Goal: Transaction & Acquisition: Purchase product/service

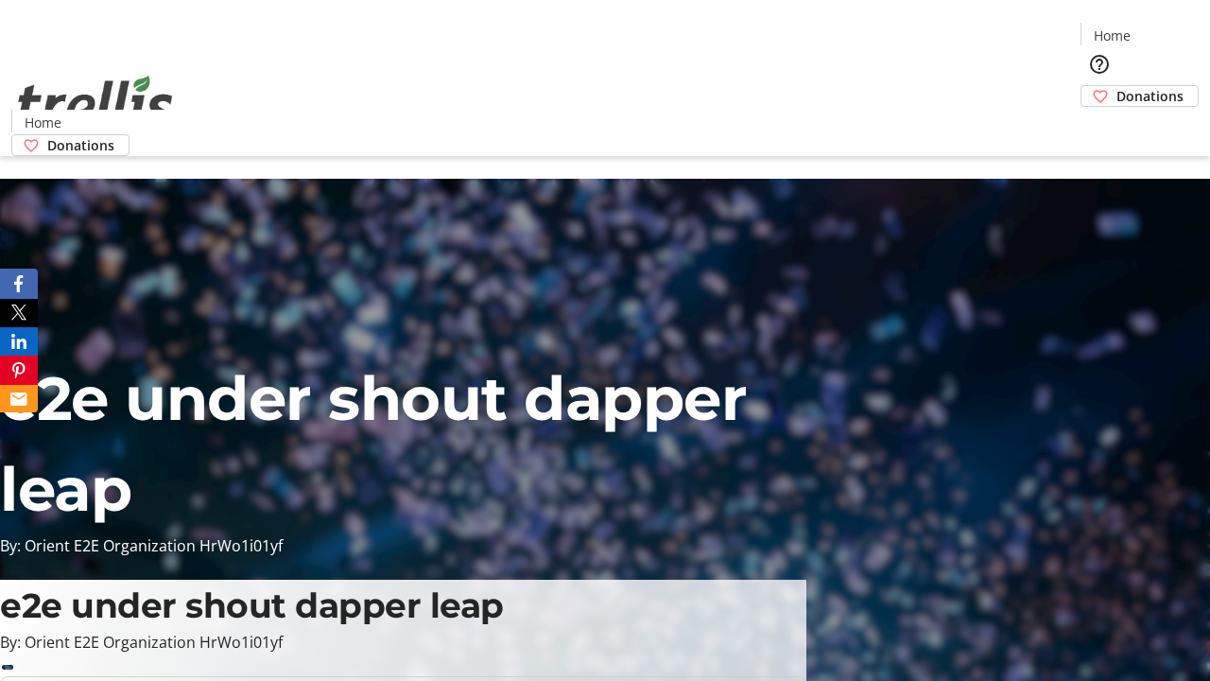
click at [1117, 86] on span "Donations" at bounding box center [1150, 96] width 67 height 20
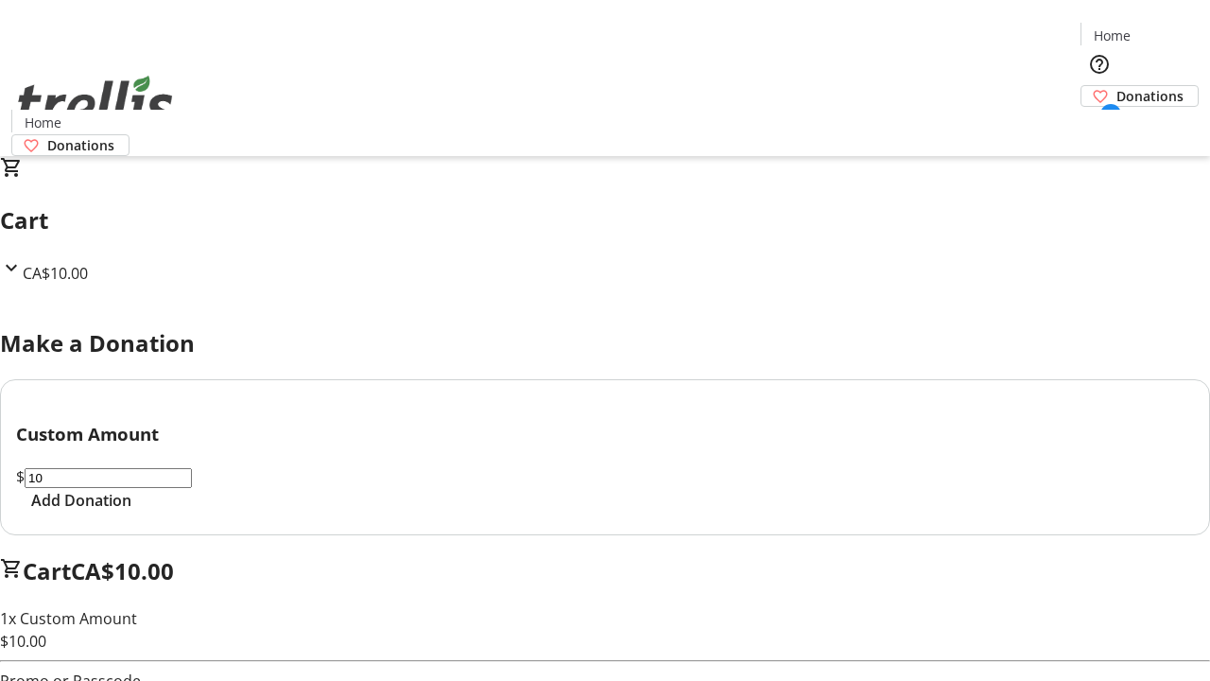
select select "CA"
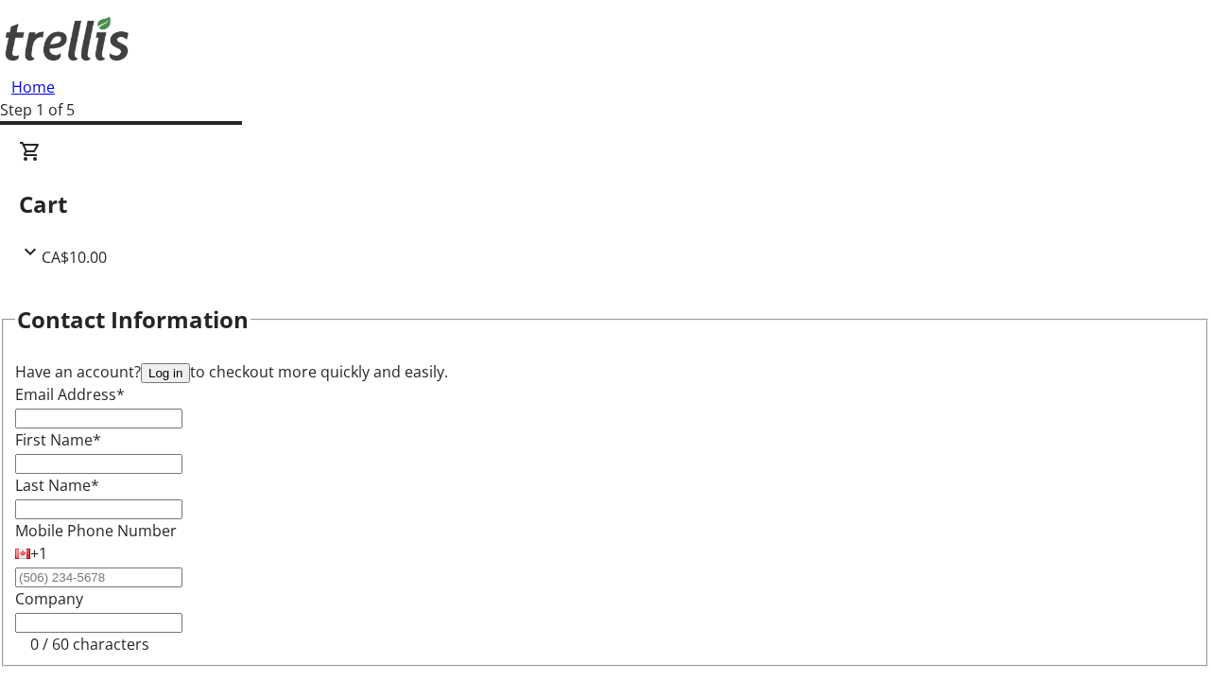
click at [190, 363] on button "Log in" at bounding box center [165, 373] width 49 height 20
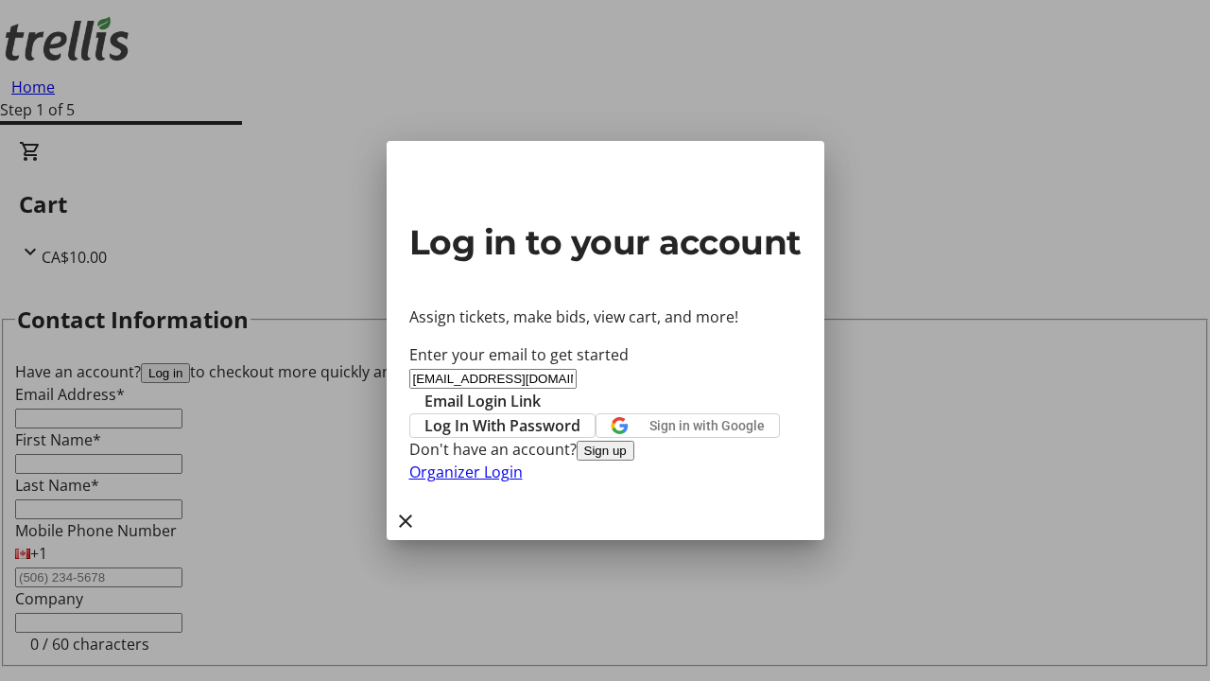
type input "[EMAIL_ADDRESS][DOMAIN_NAME]"
click at [541, 390] on span "Email Login Link" at bounding box center [483, 401] width 116 height 23
